Goal: Obtain resource: Obtain resource

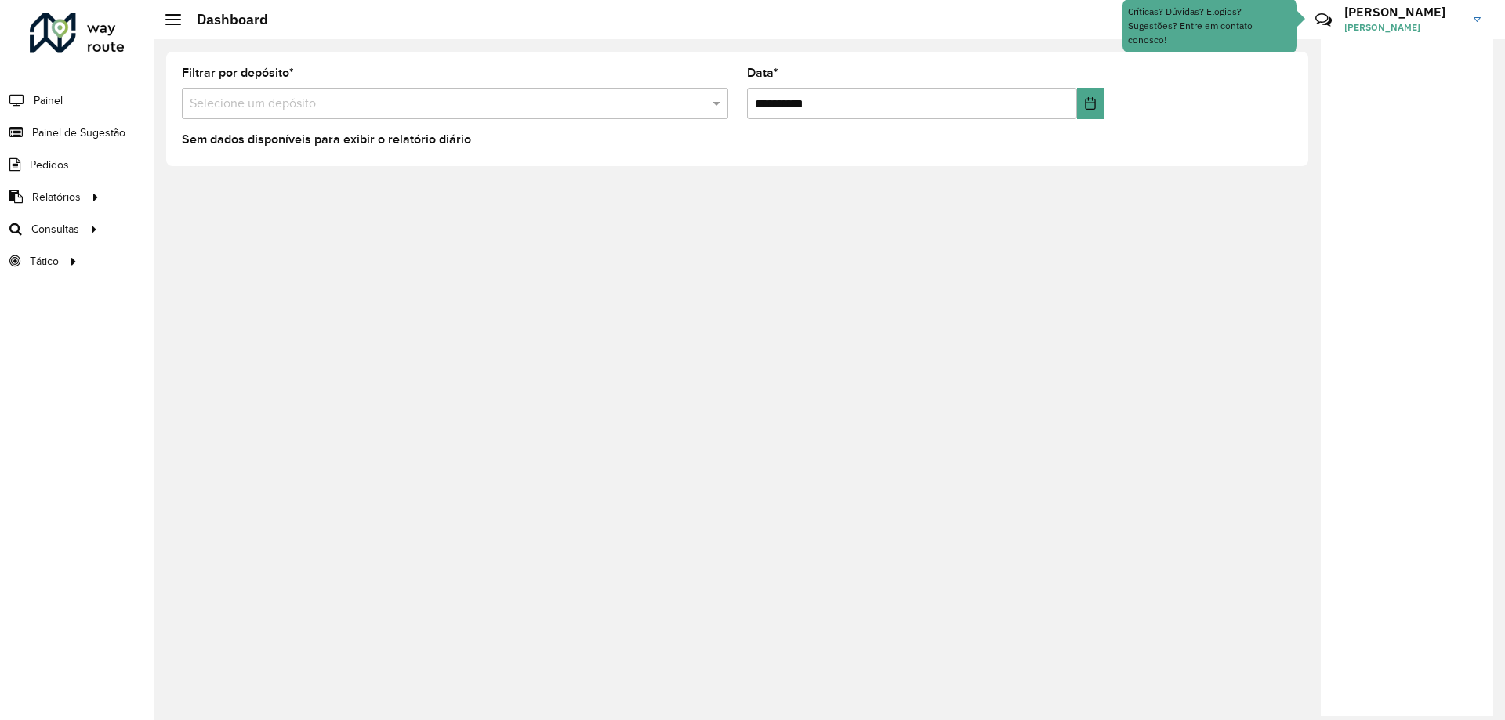
click at [357, 105] on input "text" at bounding box center [439, 104] width 499 height 19
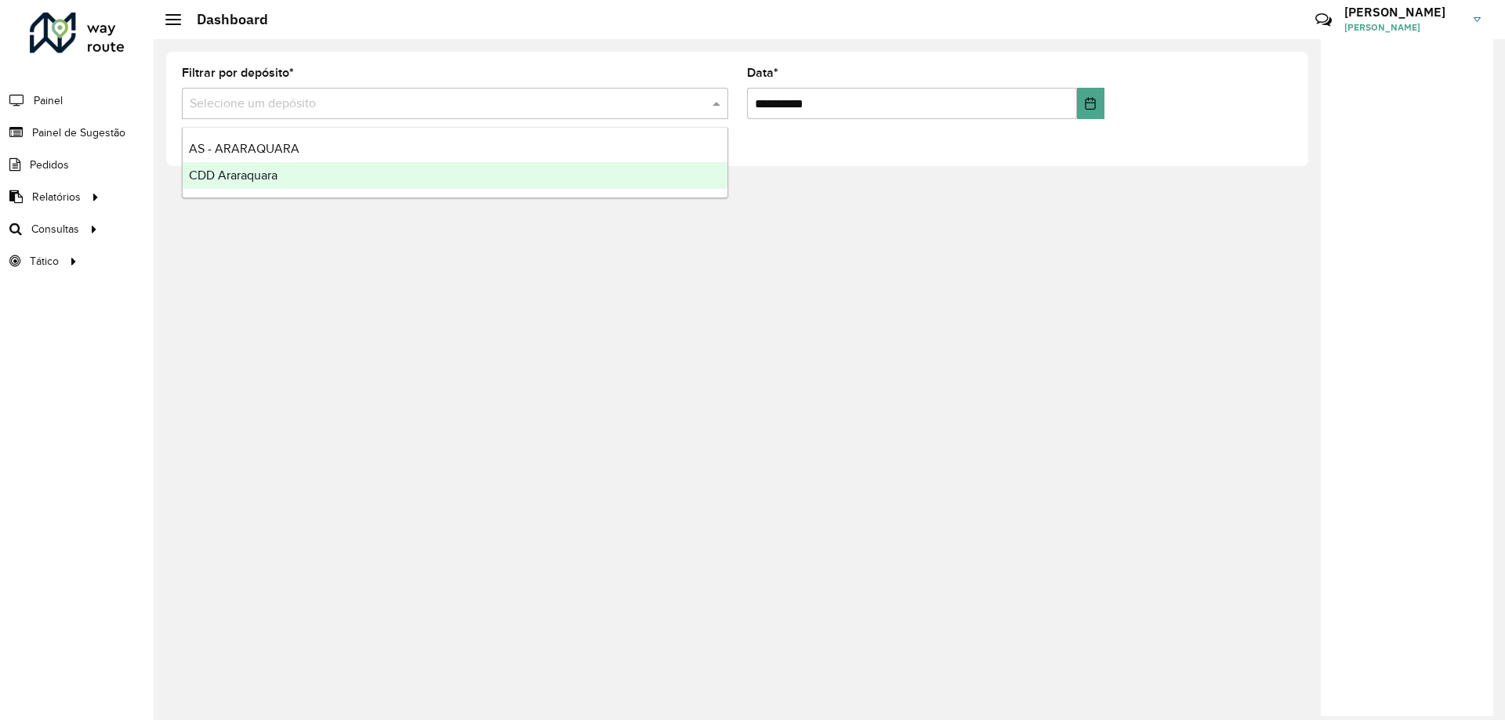
click at [321, 176] on div "CDD Araraquara" at bounding box center [455, 175] width 545 height 27
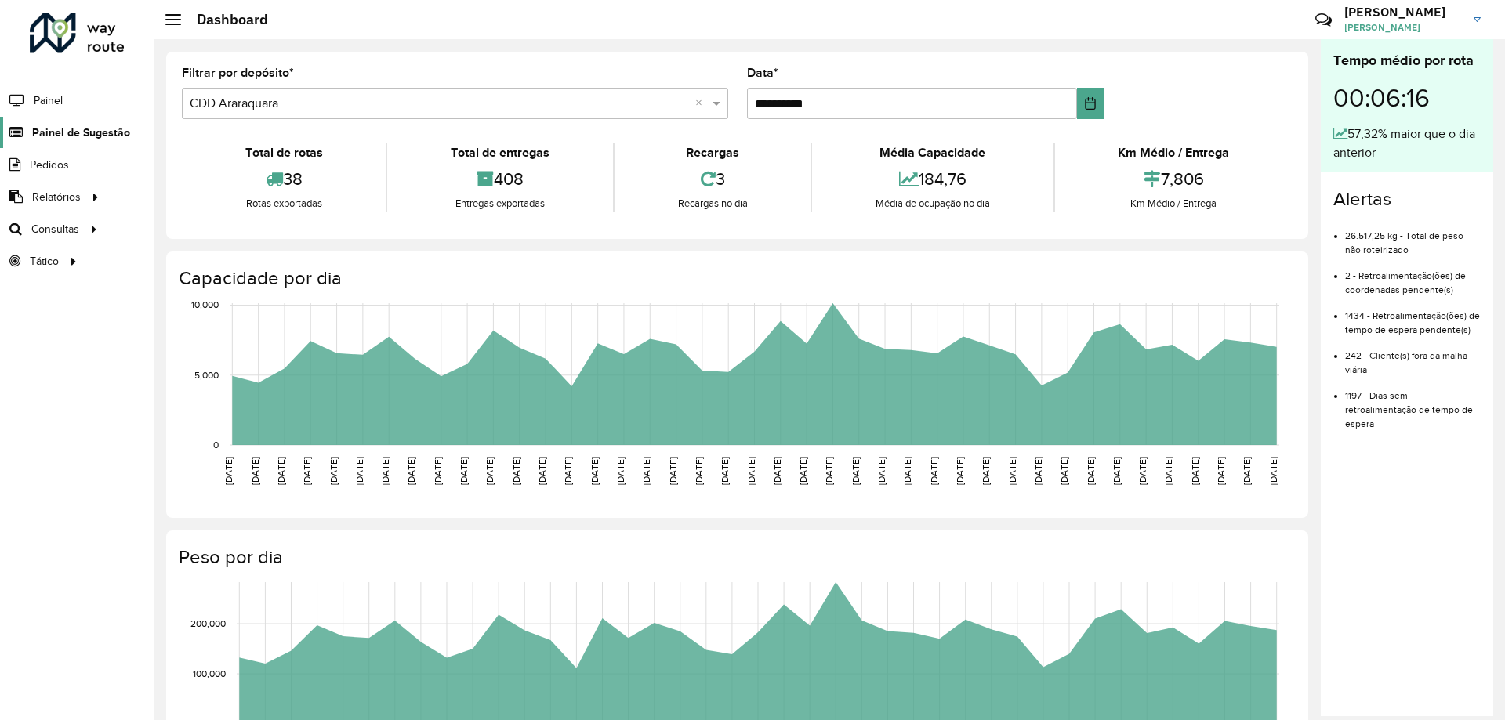
click at [86, 134] on span "Painel de Sugestão" at bounding box center [81, 133] width 98 height 16
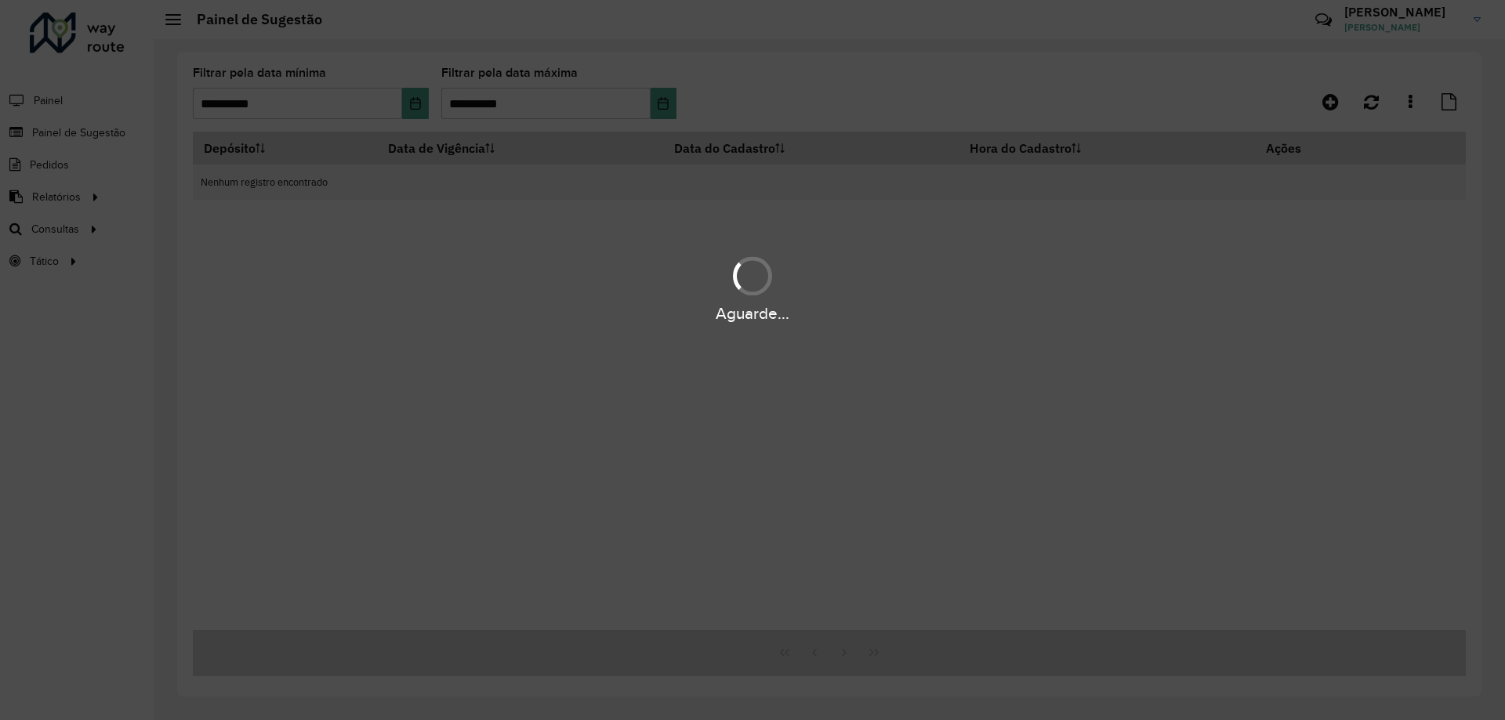
click at [74, 232] on div "Aguarde..." at bounding box center [752, 360] width 1505 height 720
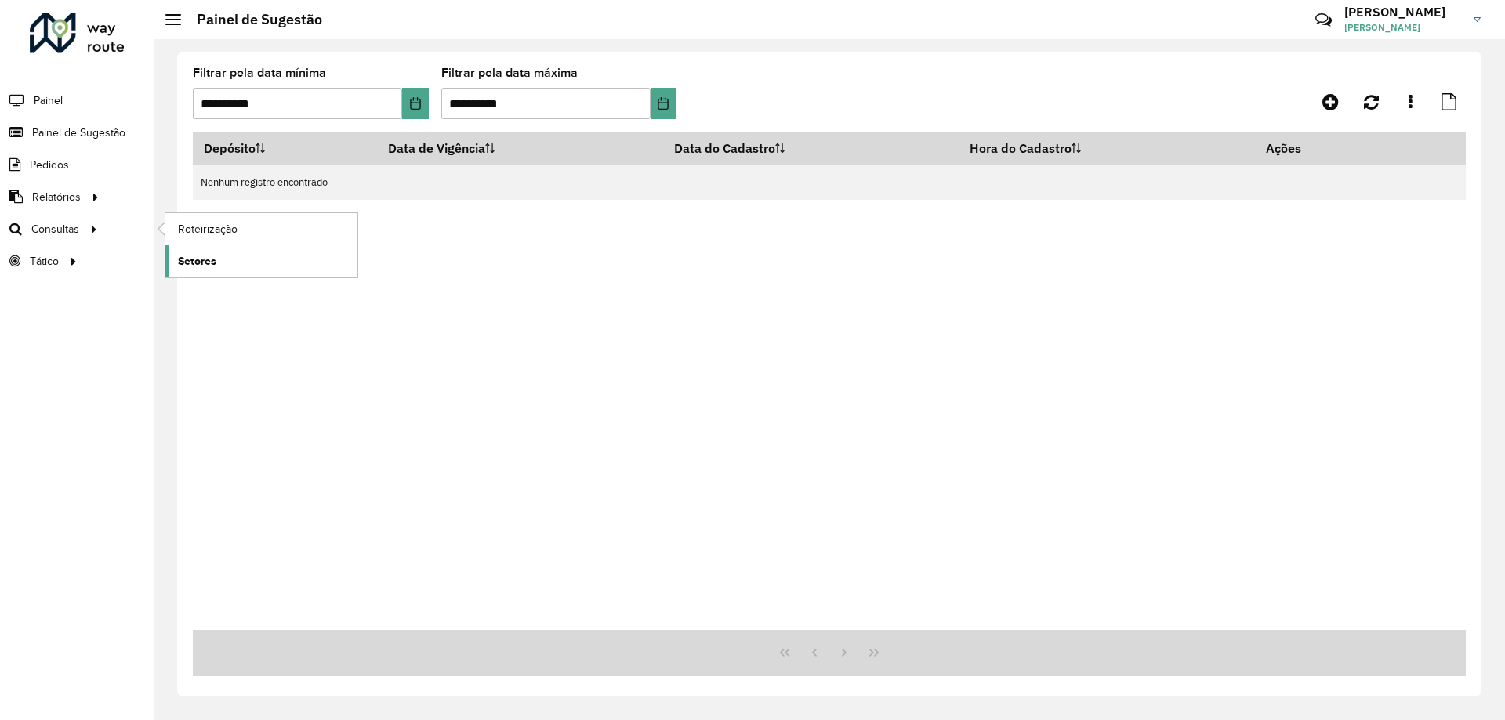
click at [190, 258] on span "Setores" at bounding box center [197, 261] width 38 height 16
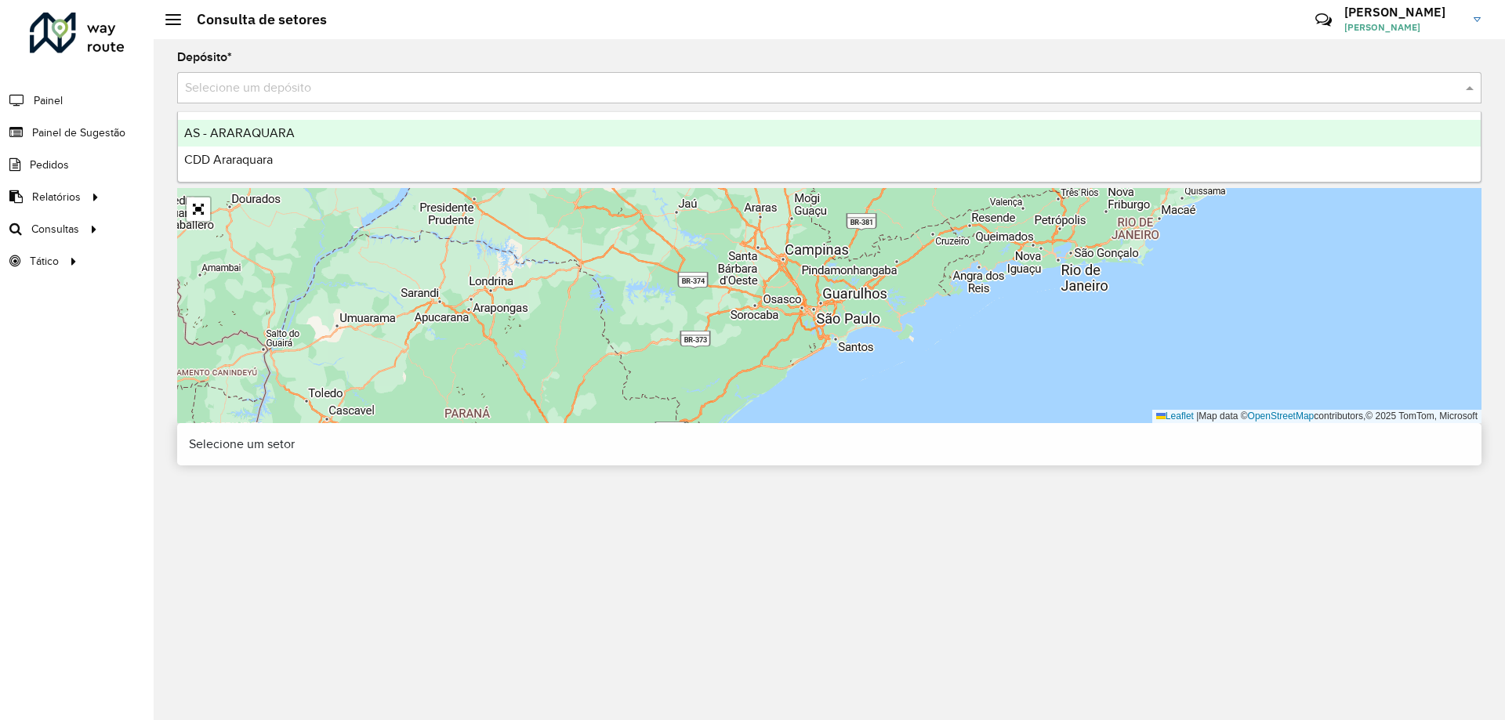
click at [284, 99] on div "Selecione um depósito" at bounding box center [829, 87] width 1304 height 31
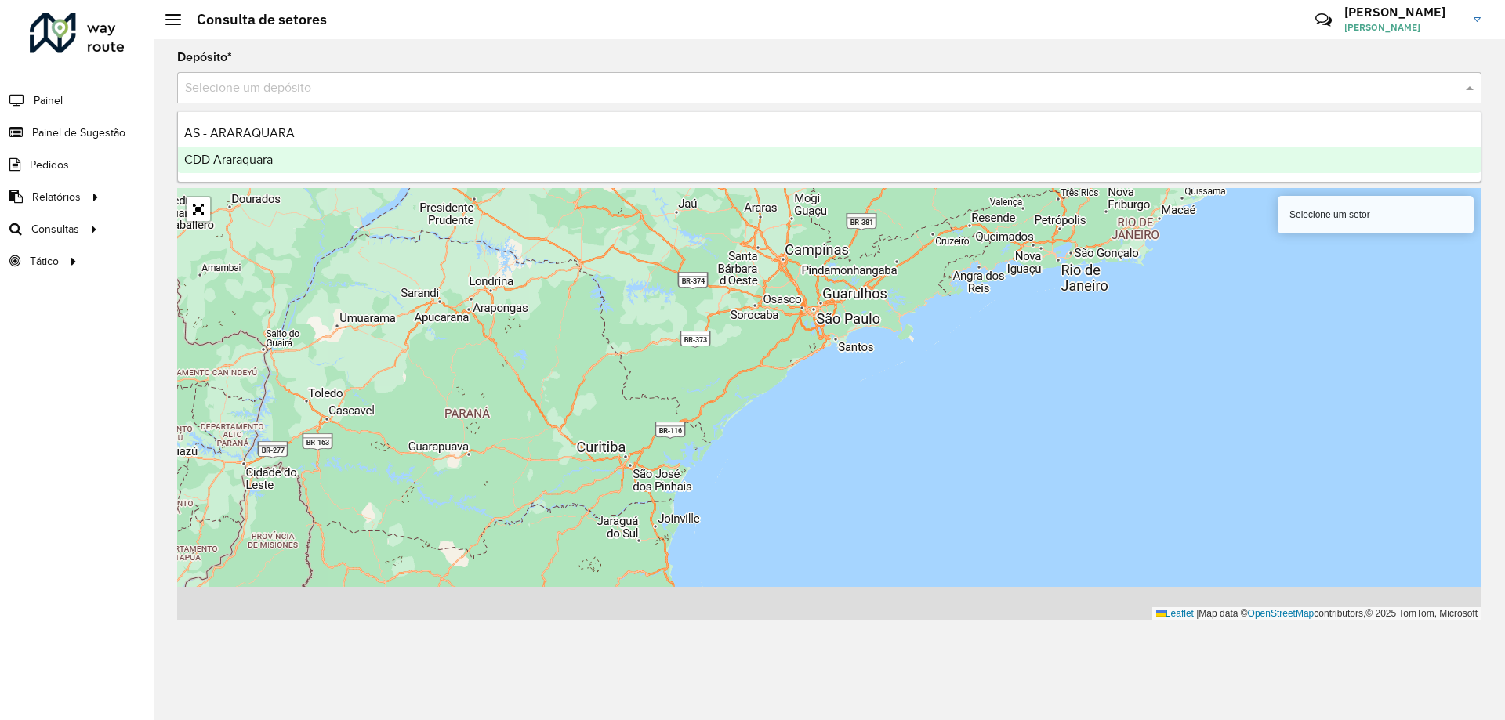
click at [280, 159] on div "CDD Araraquara" at bounding box center [829, 160] width 1303 height 27
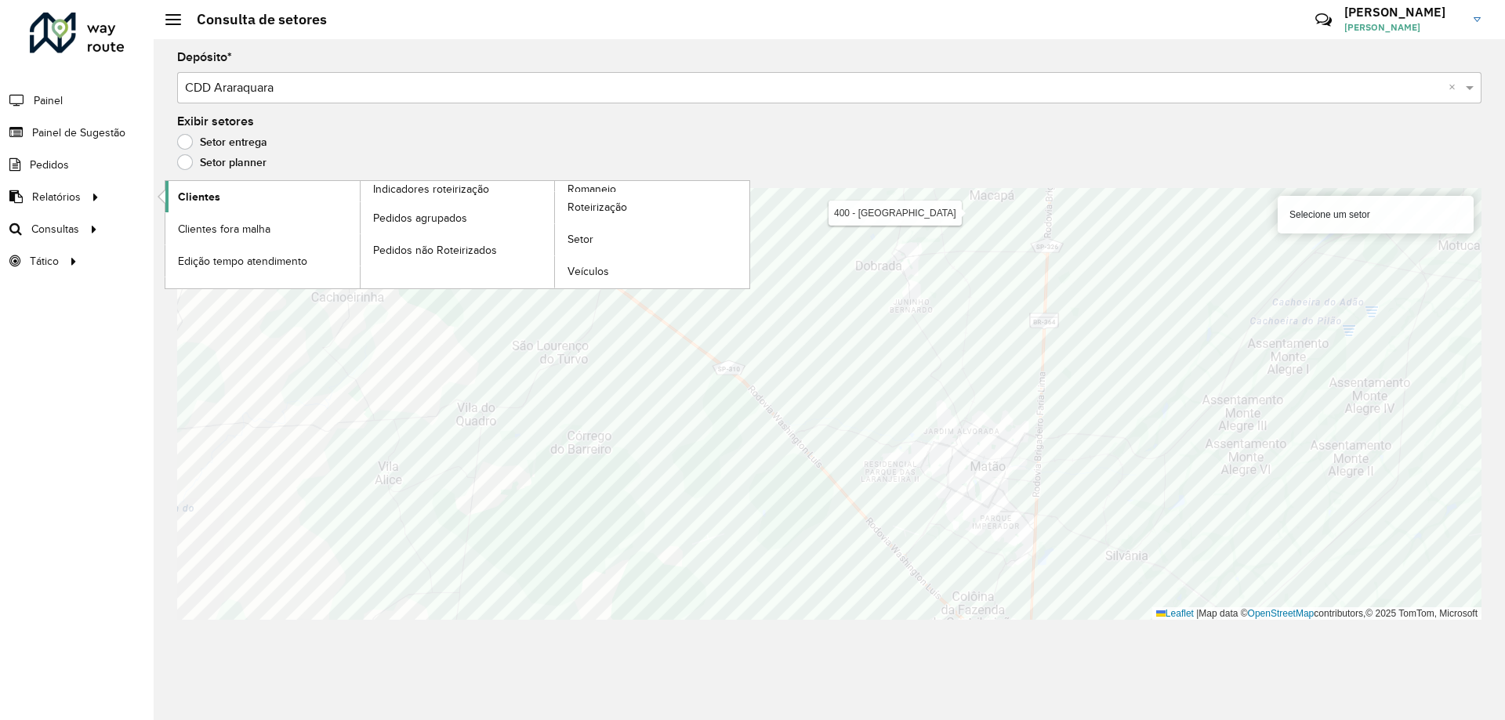
click at [214, 194] on span "Clientes" at bounding box center [199, 197] width 42 height 16
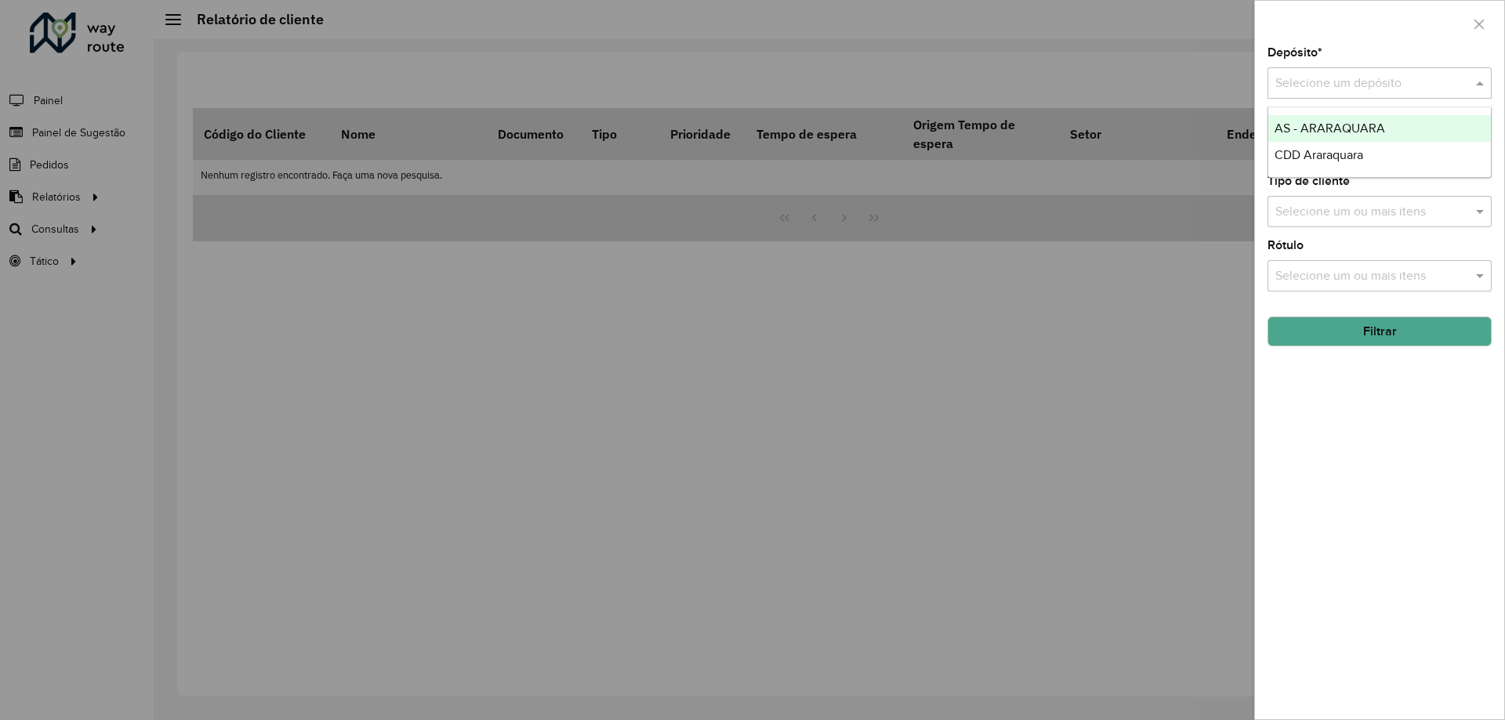
click at [1443, 91] on input "text" at bounding box center [1363, 83] width 177 height 19
click at [1338, 166] on div "CDD Araraquara" at bounding box center [1379, 155] width 223 height 27
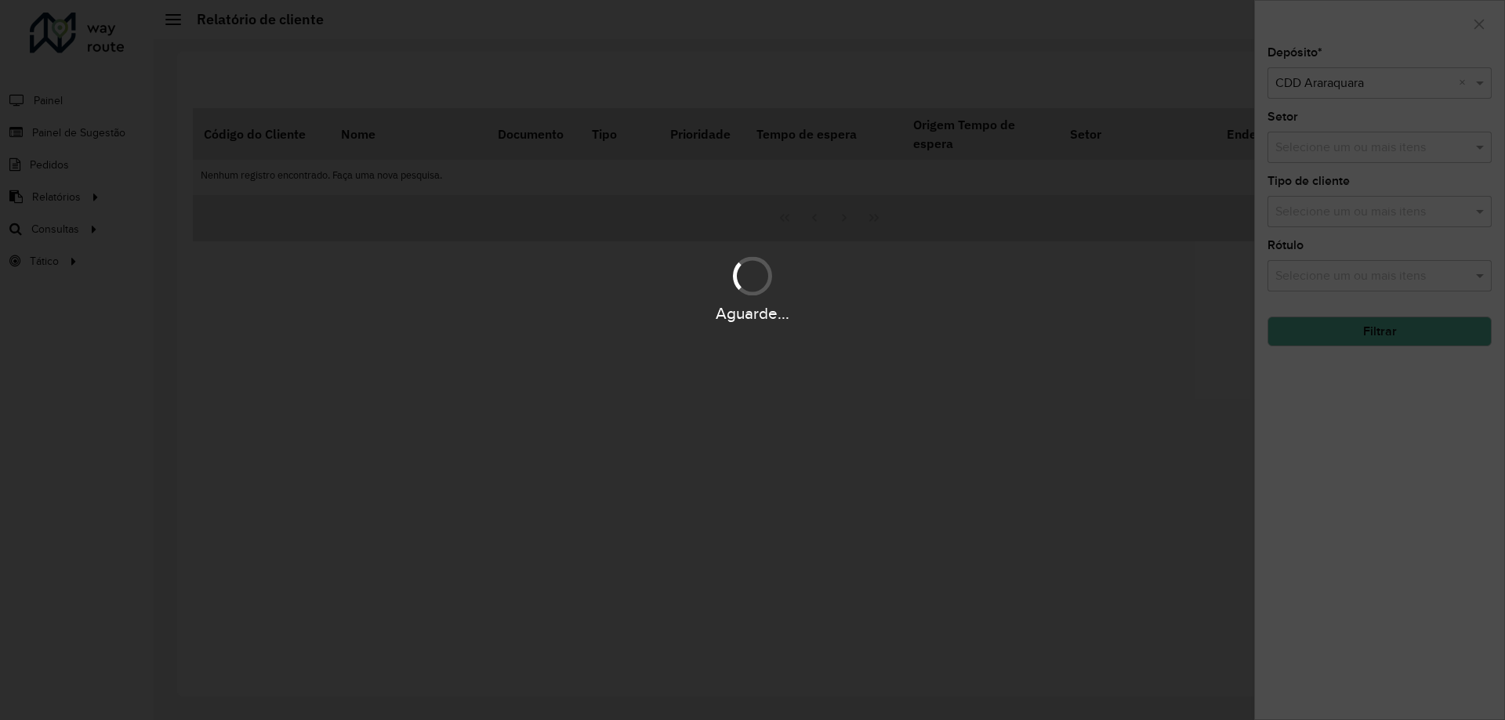
click at [1346, 327] on button "Filtrar" at bounding box center [1379, 332] width 224 height 30
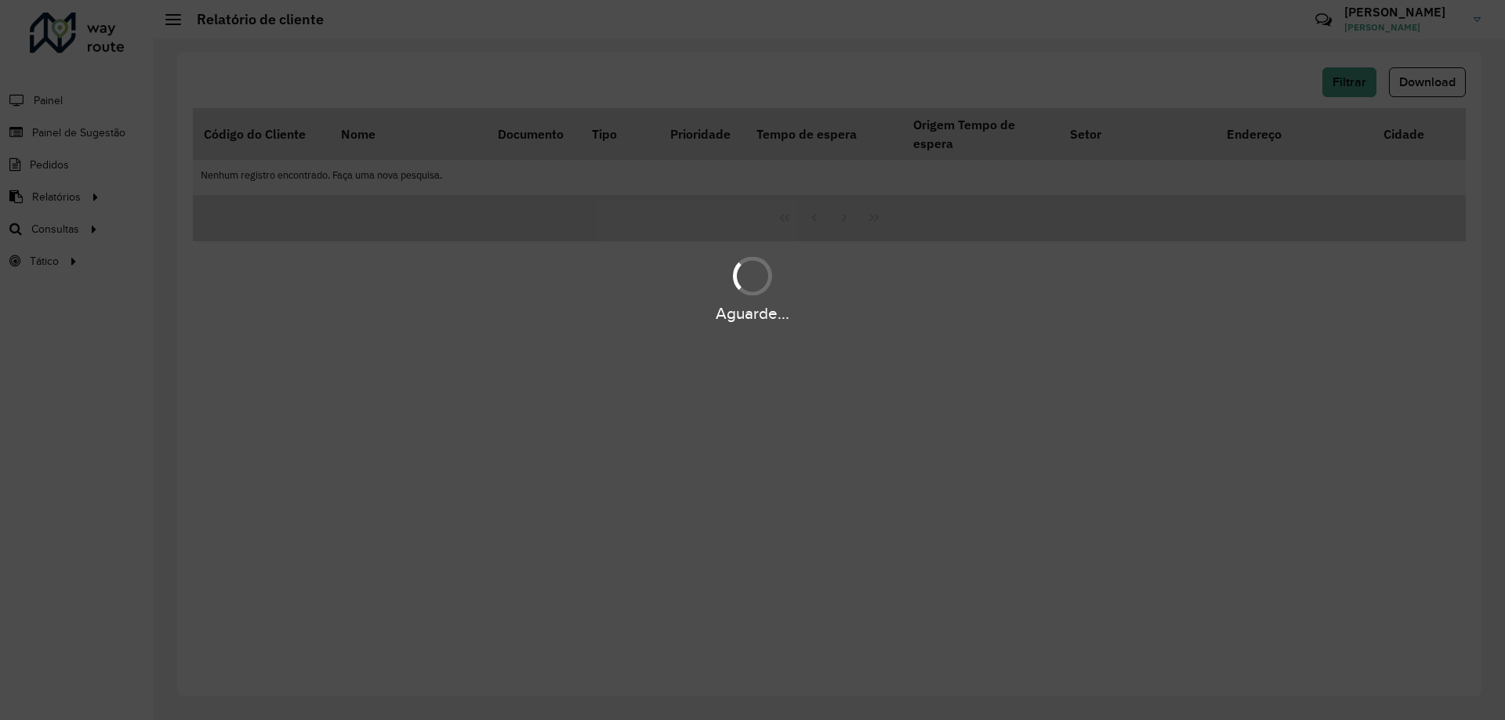
click at [1348, 80] on div "Aguarde..." at bounding box center [752, 360] width 1505 height 720
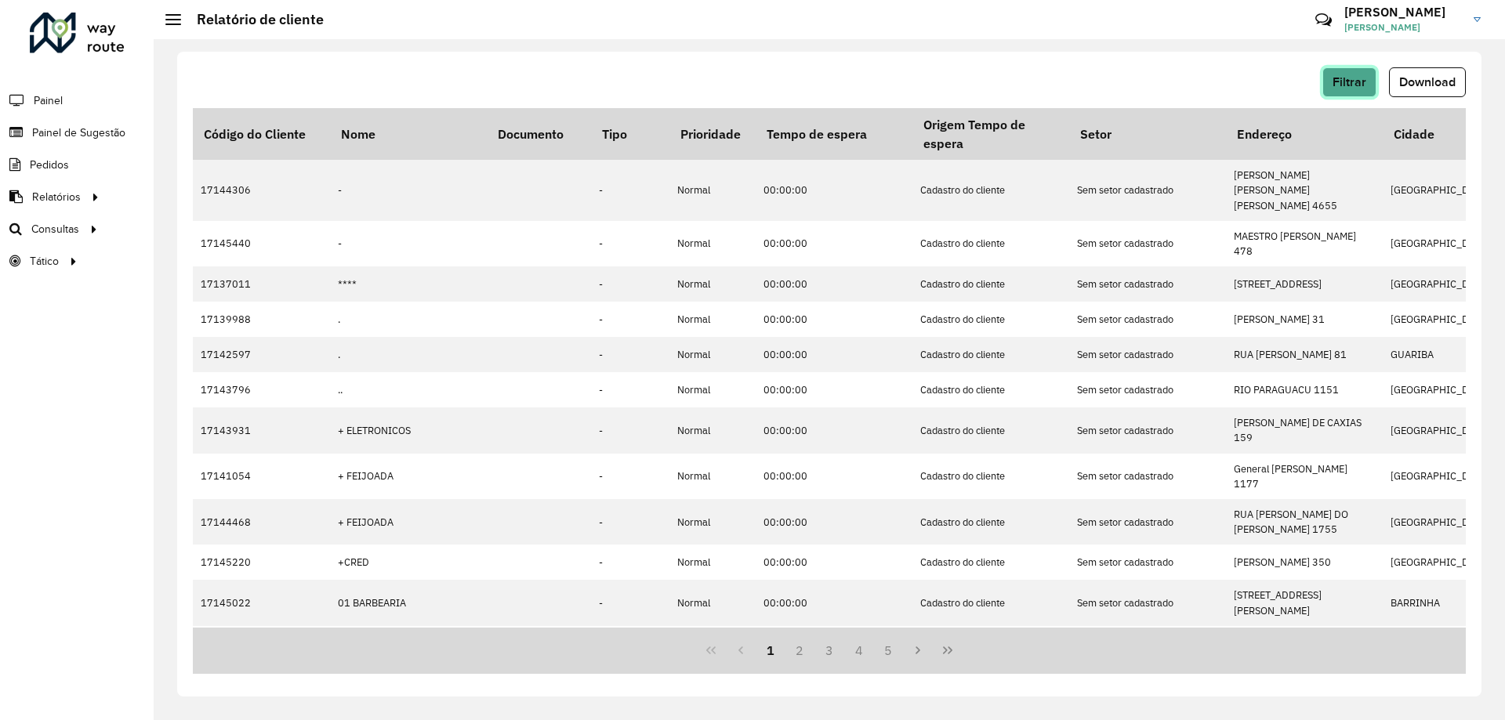
click at [1343, 89] on button "Filtrar" at bounding box center [1349, 82] width 54 height 30
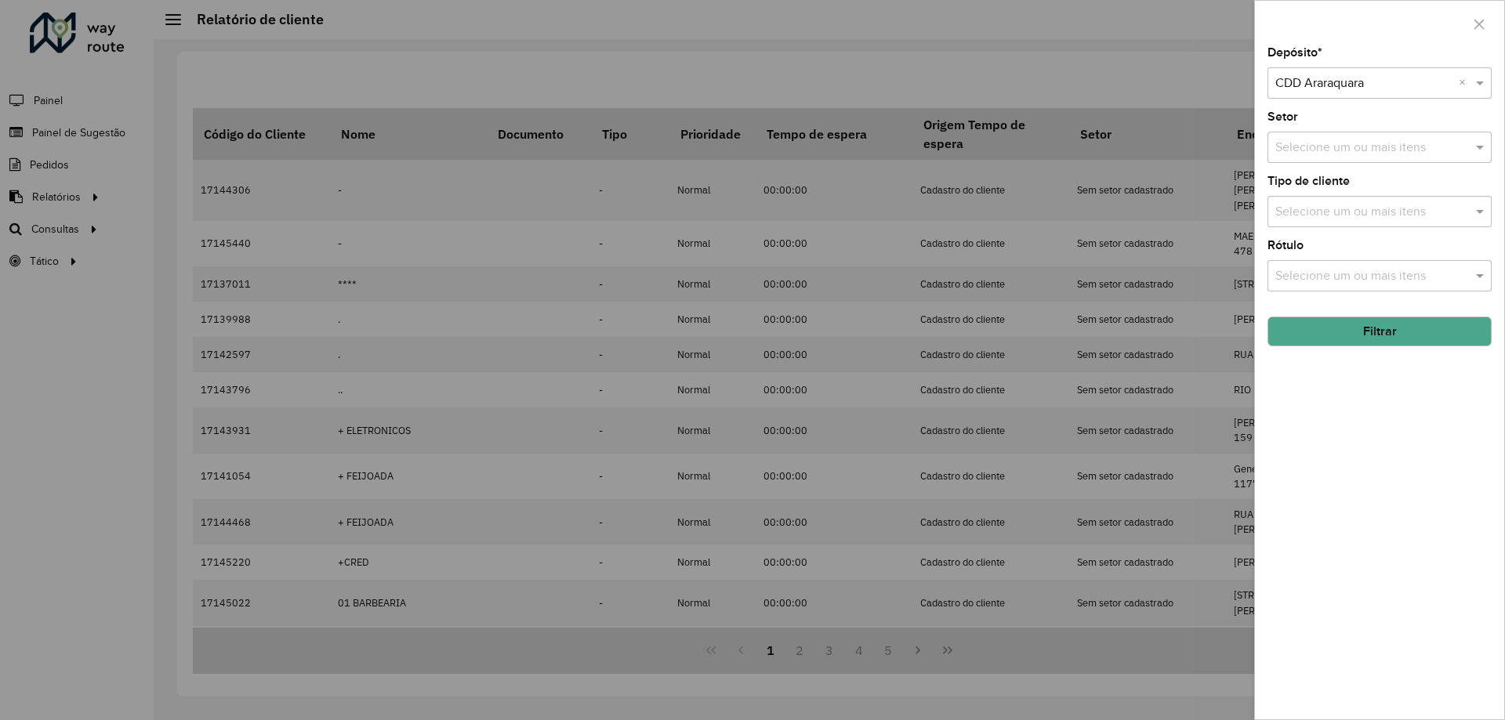
click at [1330, 343] on button "Filtrar" at bounding box center [1379, 332] width 224 height 30
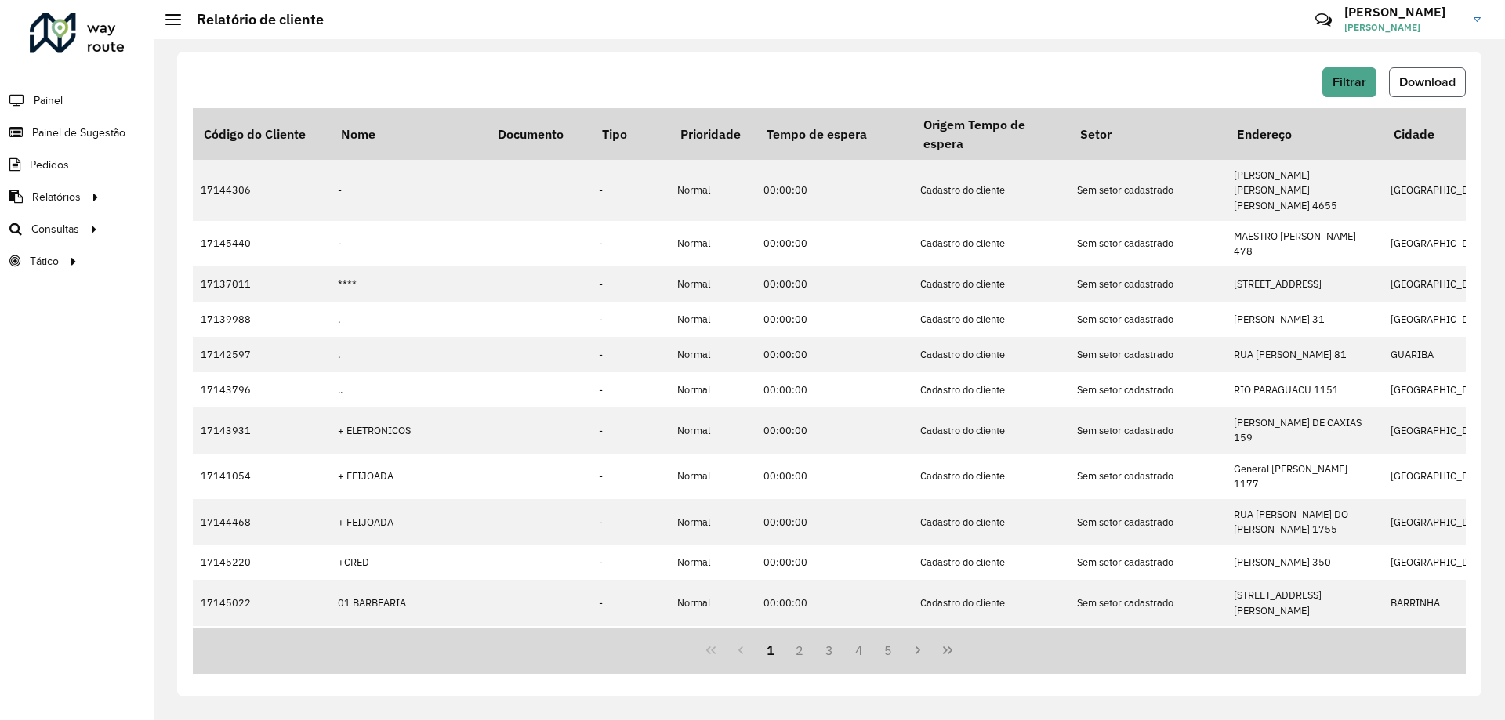
click at [1452, 80] on span "Download" at bounding box center [1427, 81] width 56 height 13
click at [314, 268] on link "Setores" at bounding box center [261, 260] width 192 height 31
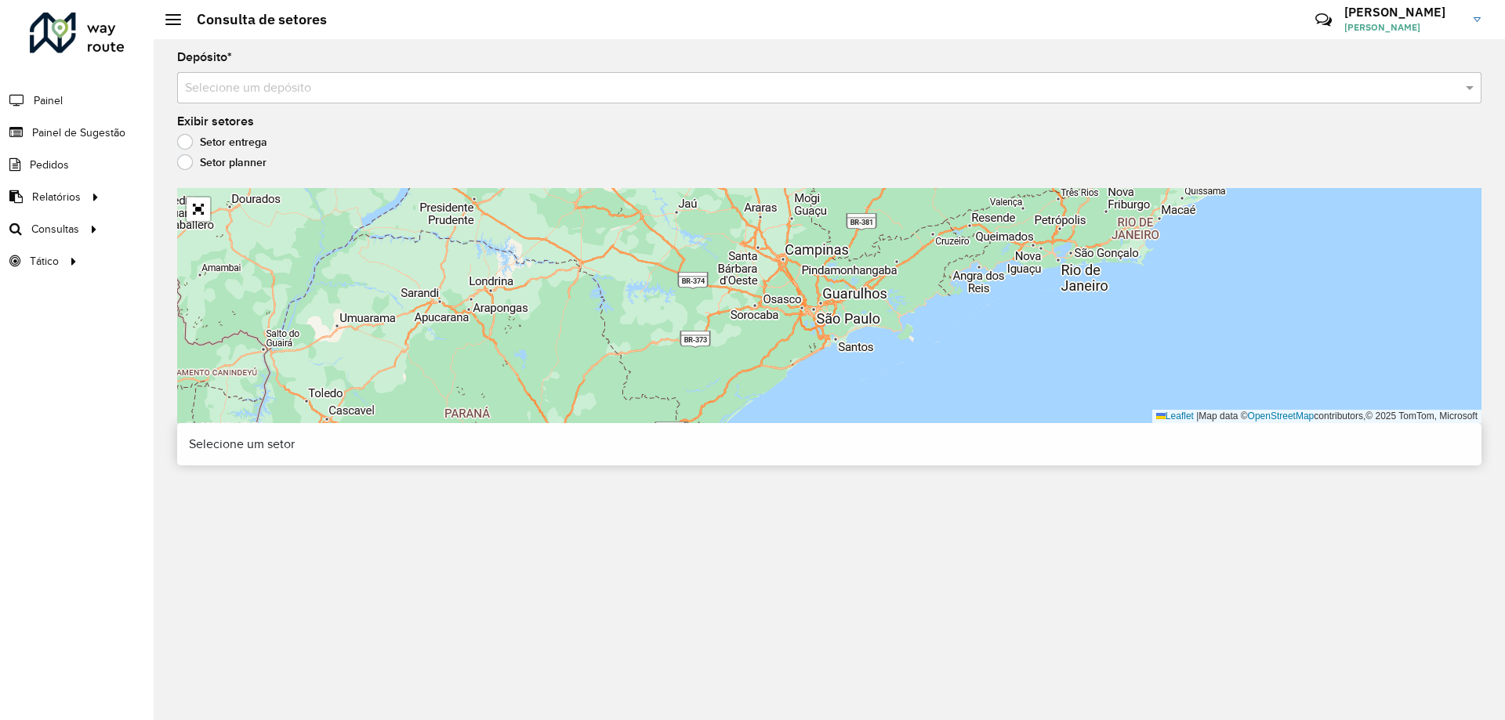
click at [448, 89] on input "text" at bounding box center [813, 88] width 1257 height 19
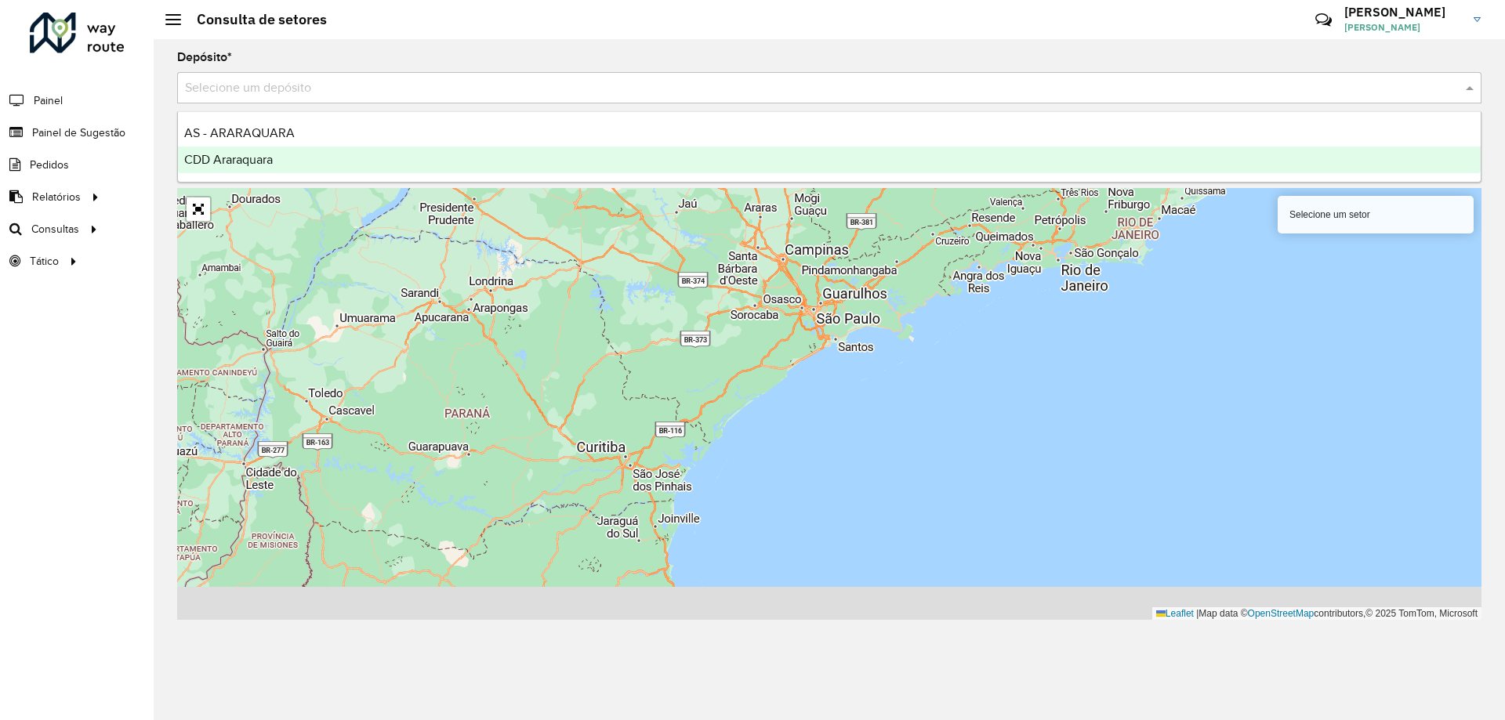
click at [393, 162] on div "CDD Araraquara" at bounding box center [829, 160] width 1303 height 27
